Goal: Task Accomplishment & Management: Manage account settings

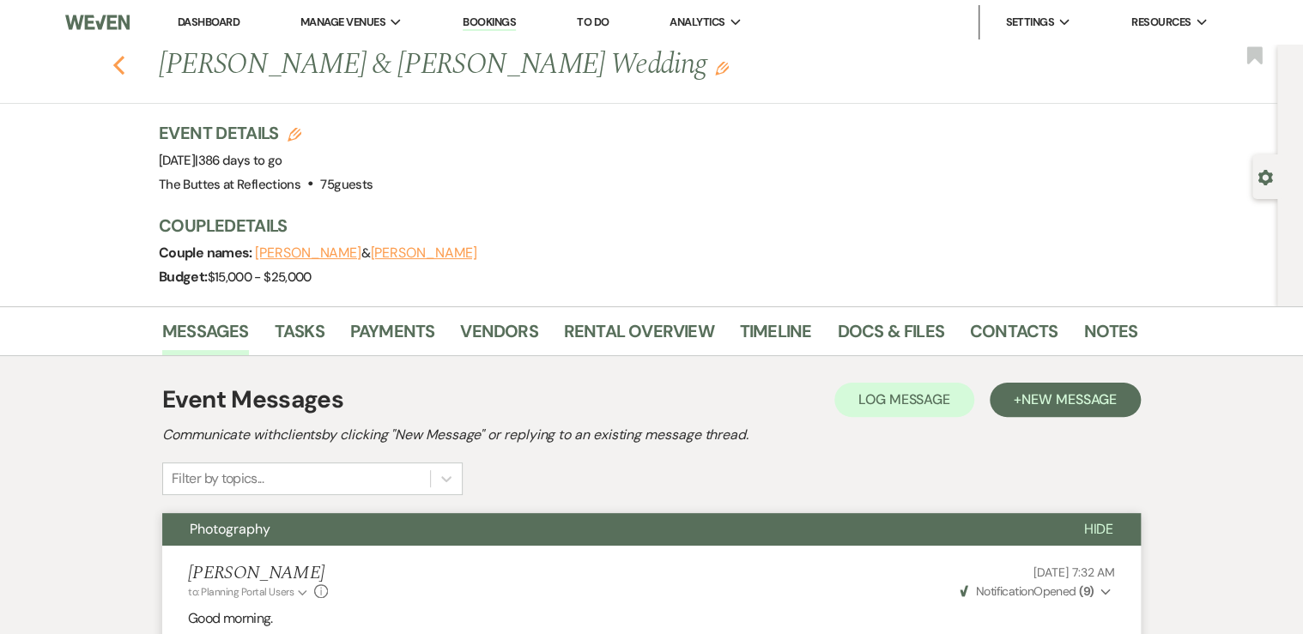
click at [124, 65] on icon "Previous" at bounding box center [118, 65] width 13 height 21
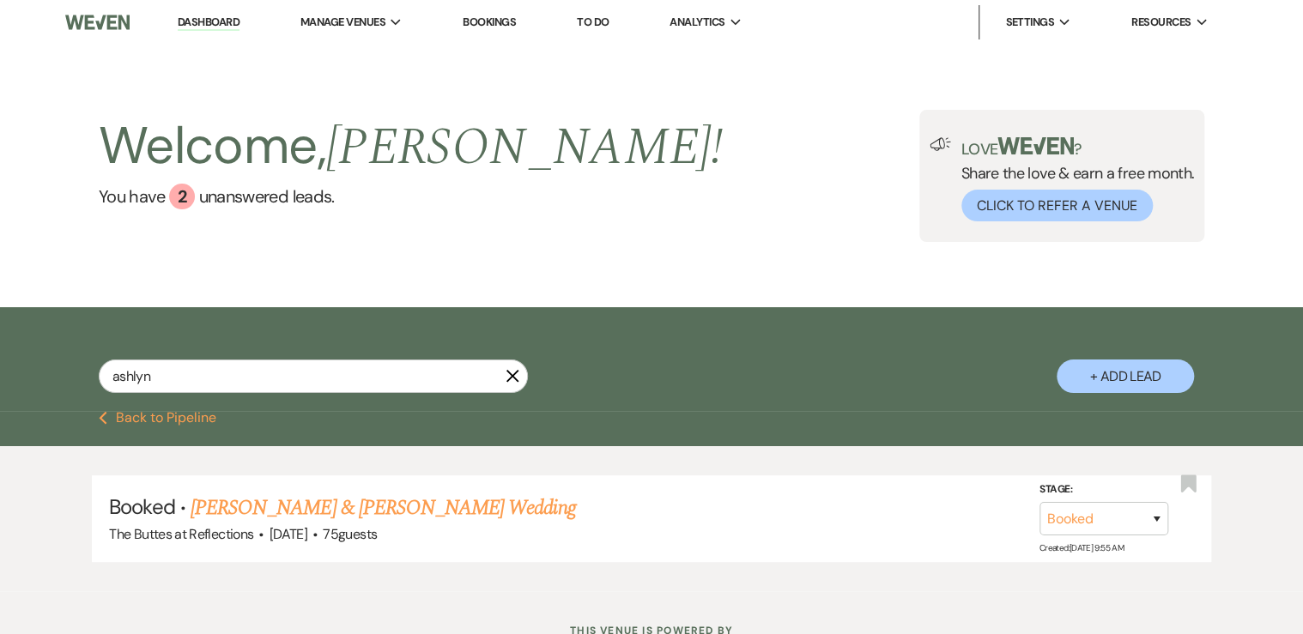
click at [509, 378] on icon "X" at bounding box center [512, 376] width 14 height 14
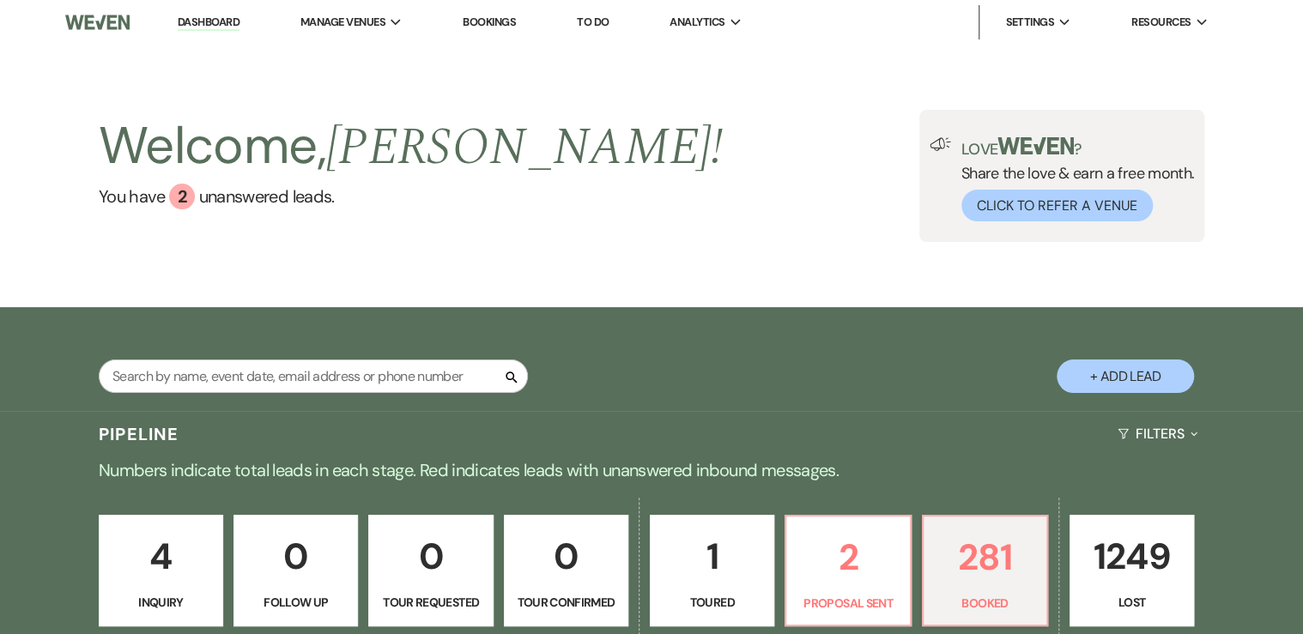
click at [213, 21] on link "Dashboard" at bounding box center [209, 23] width 62 height 16
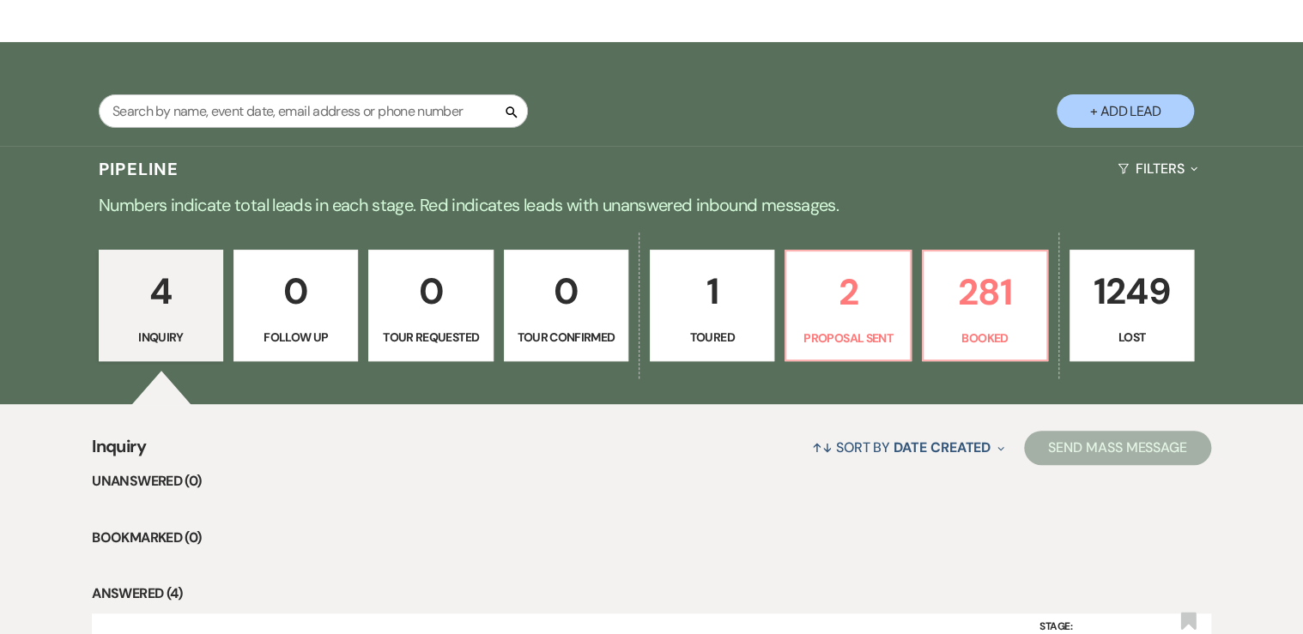
scroll to position [275, 0]
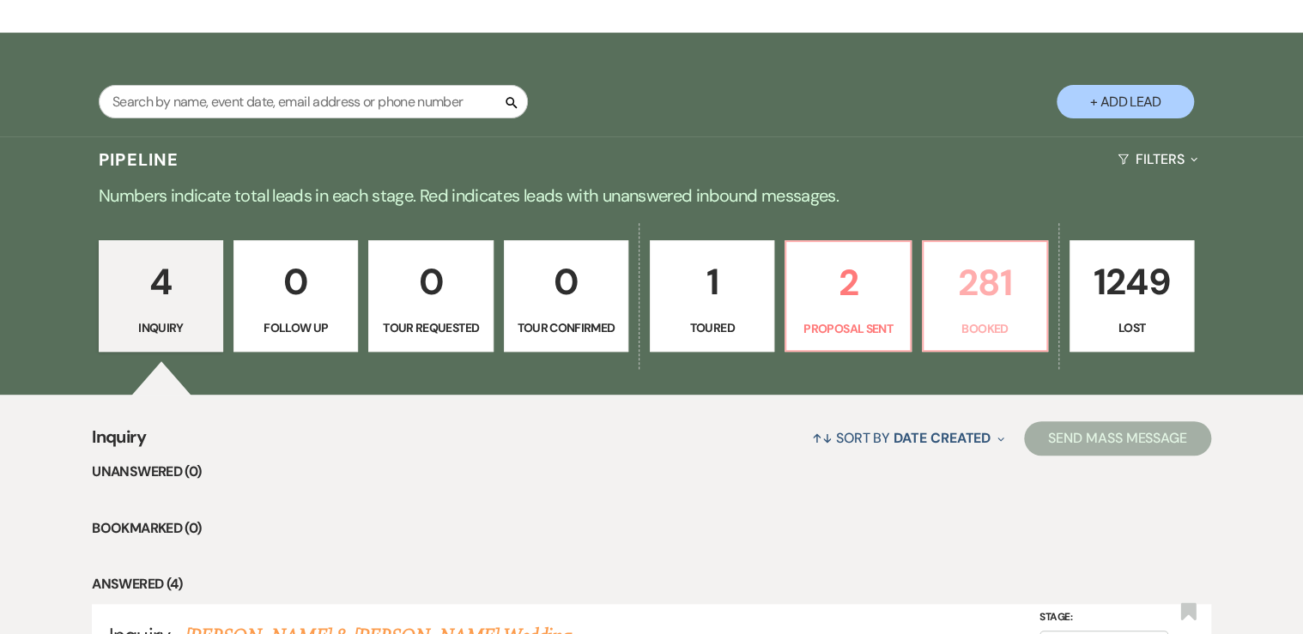
click at [980, 303] on p "281" at bounding box center [985, 282] width 102 height 57
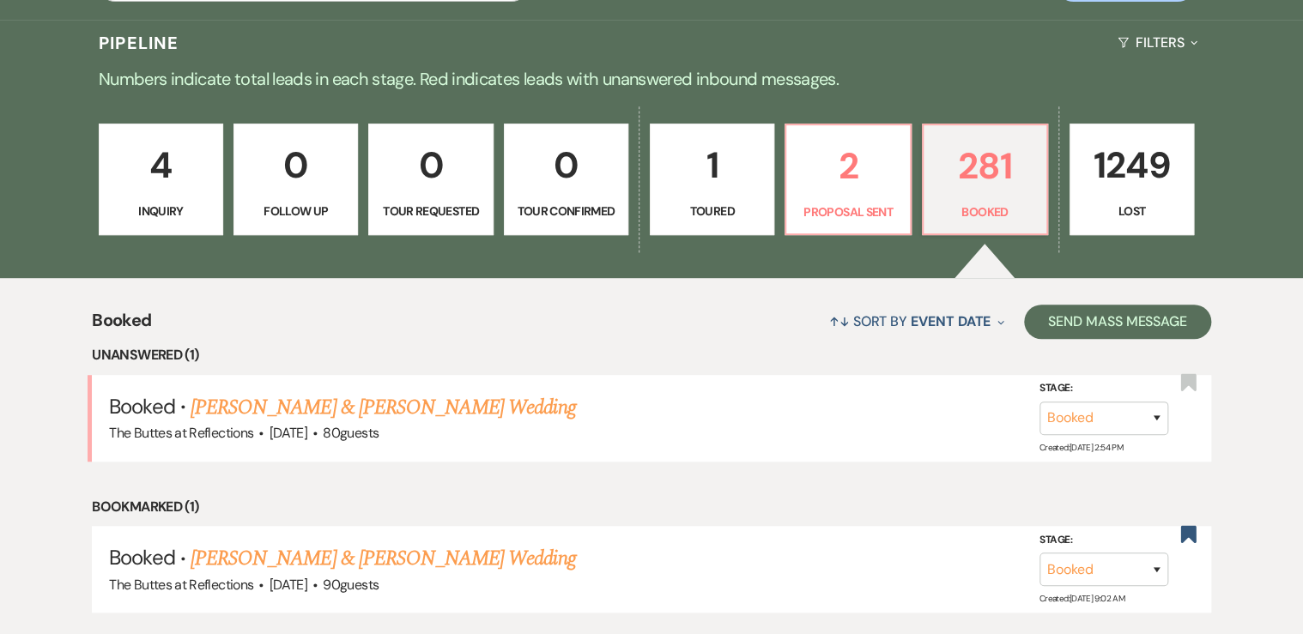
scroll to position [412, 0]
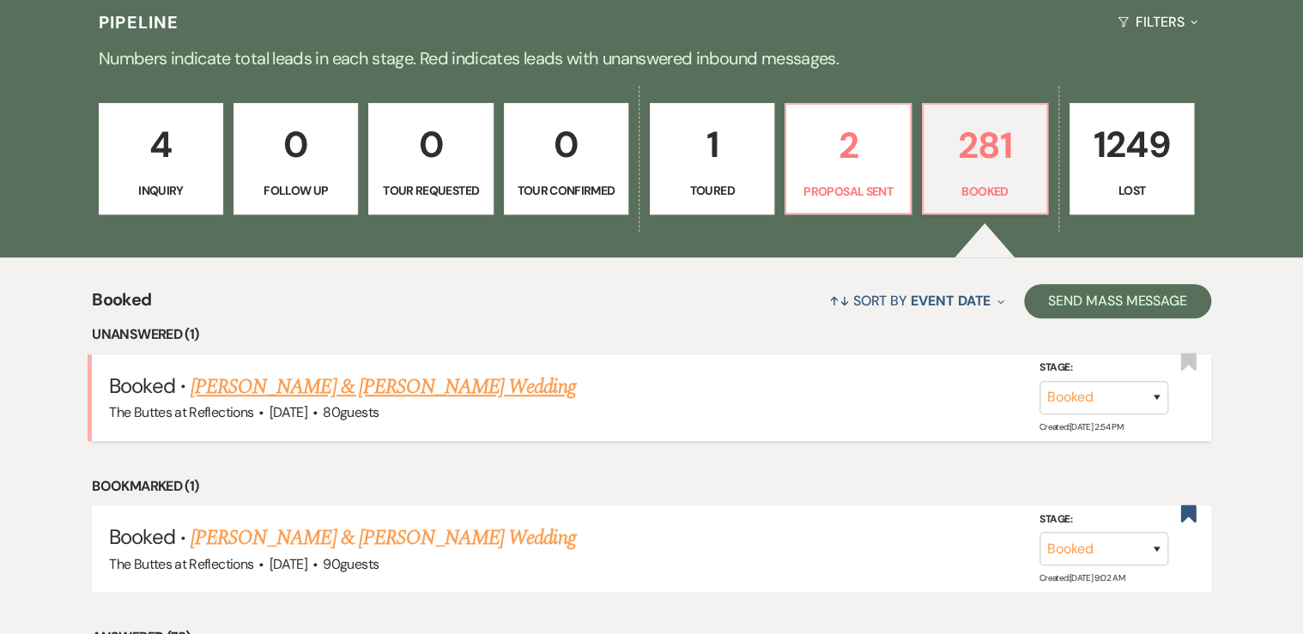
click at [236, 385] on link "[PERSON_NAME] & [PERSON_NAME] Wedding" at bounding box center [382, 387] width 384 height 31
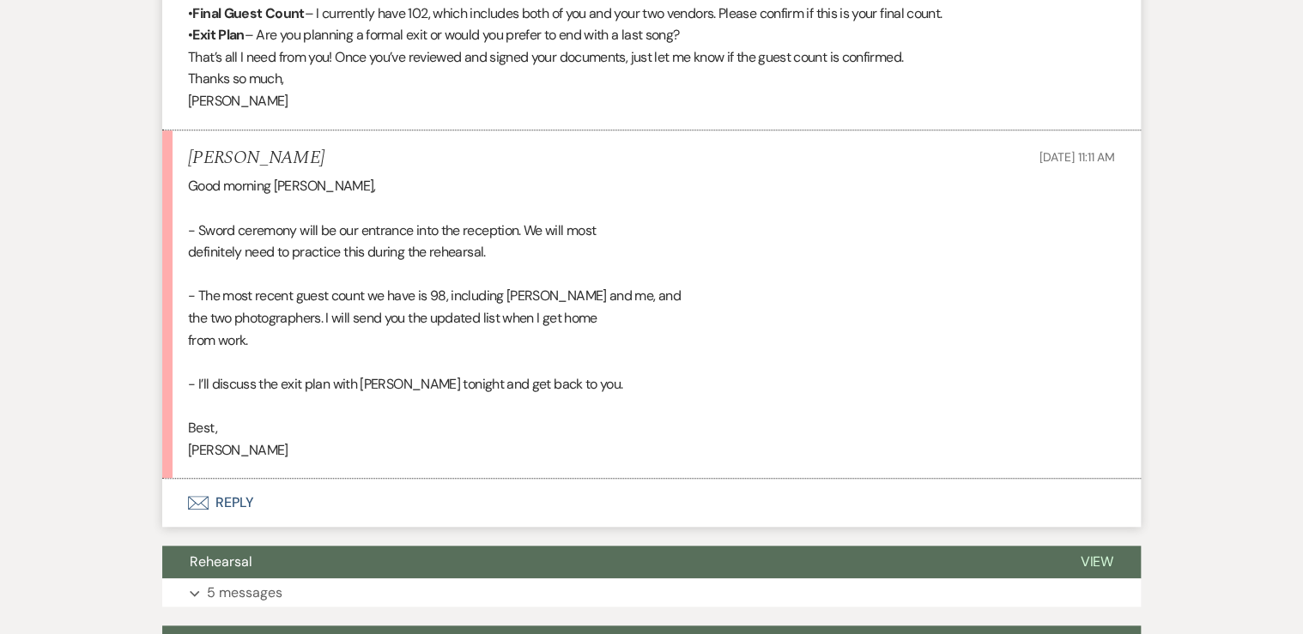
scroll to position [3364, 0]
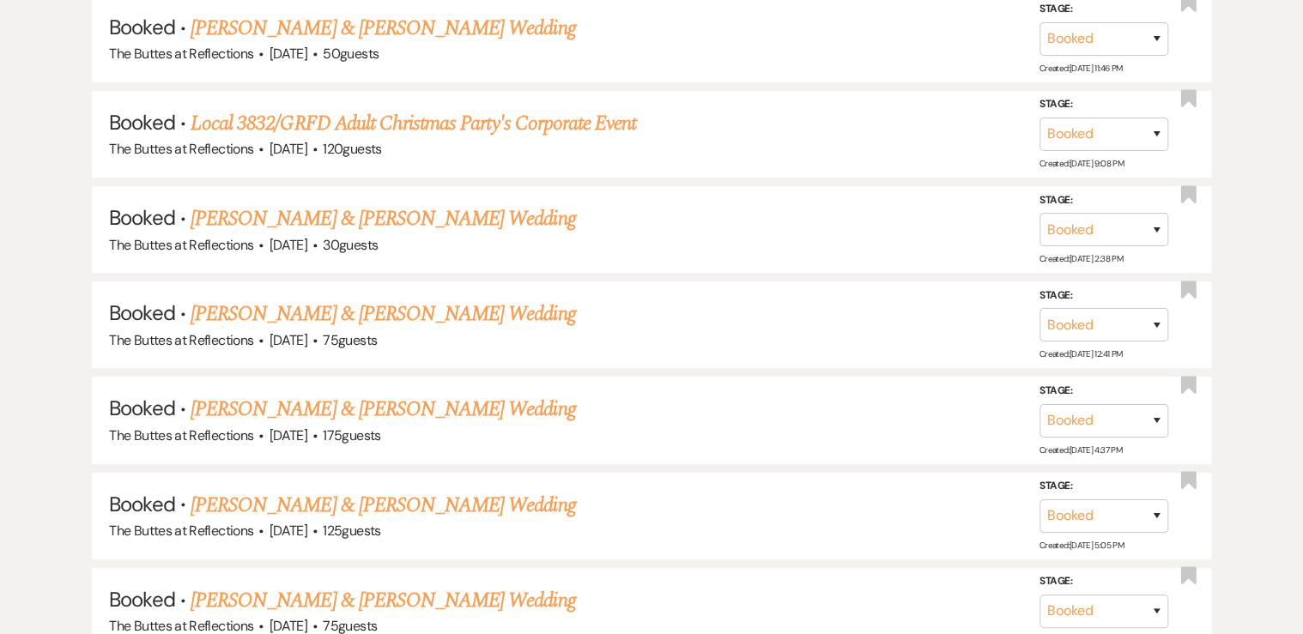
scroll to position [412, 0]
